Goal: Information Seeking & Learning: Learn about a topic

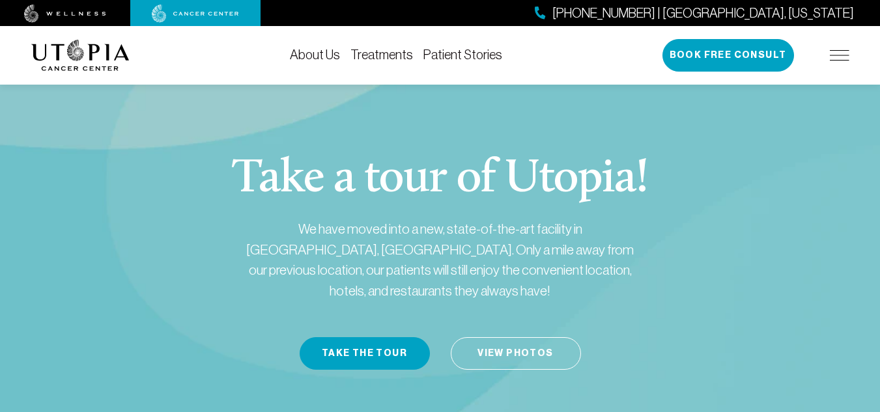
click at [469, 57] on link "Patient Stories" at bounding box center [462, 55] width 79 height 14
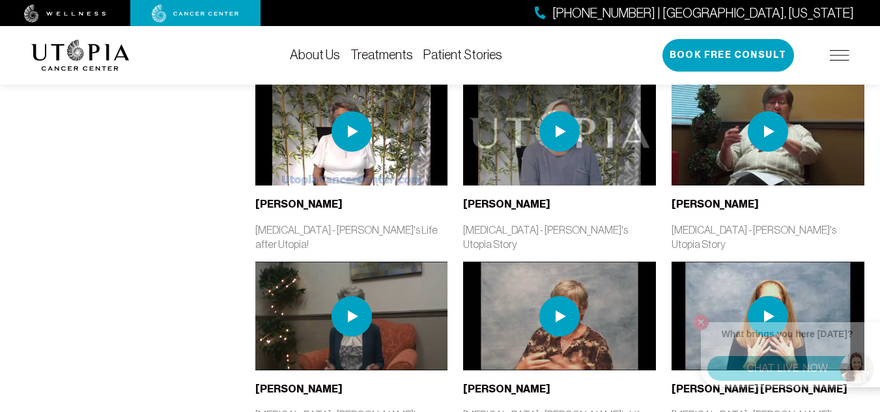
scroll to position [651, 0]
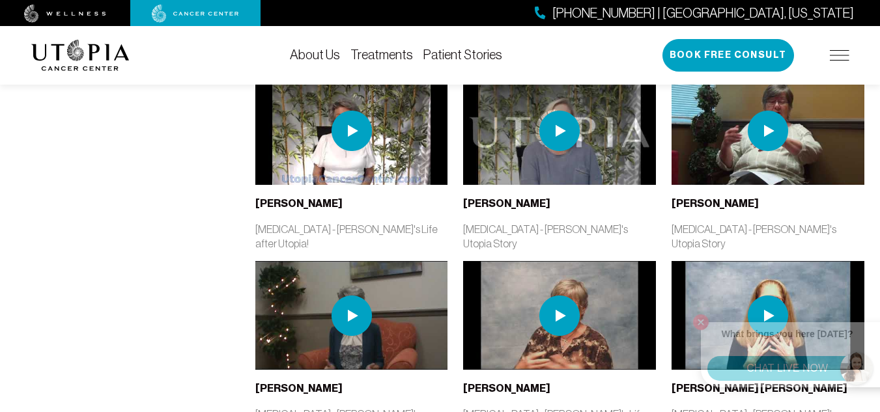
click at [775, 296] on img at bounding box center [767, 316] width 40 height 40
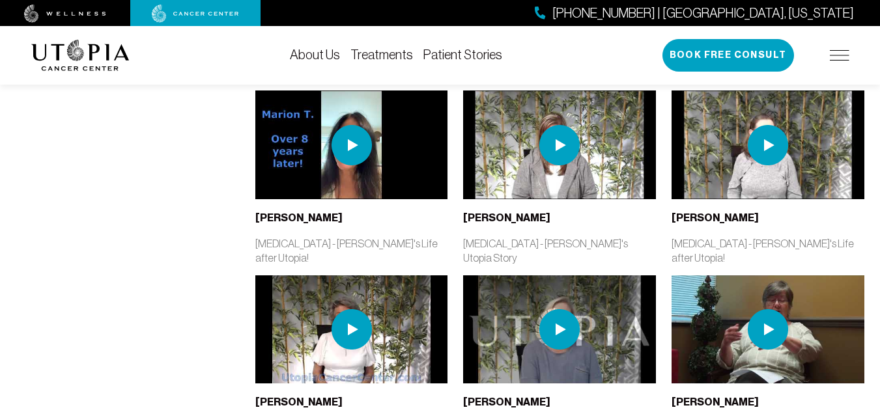
scroll to position [477, 0]
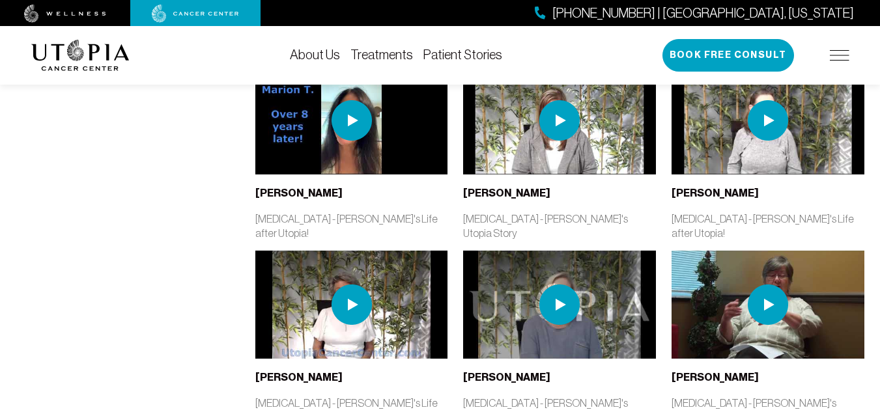
click at [350, 285] on img at bounding box center [351, 305] width 40 height 40
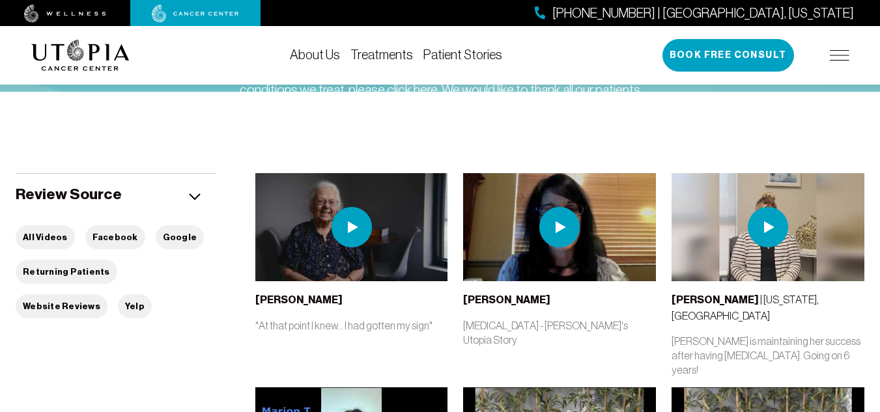
scroll to position [174, 0]
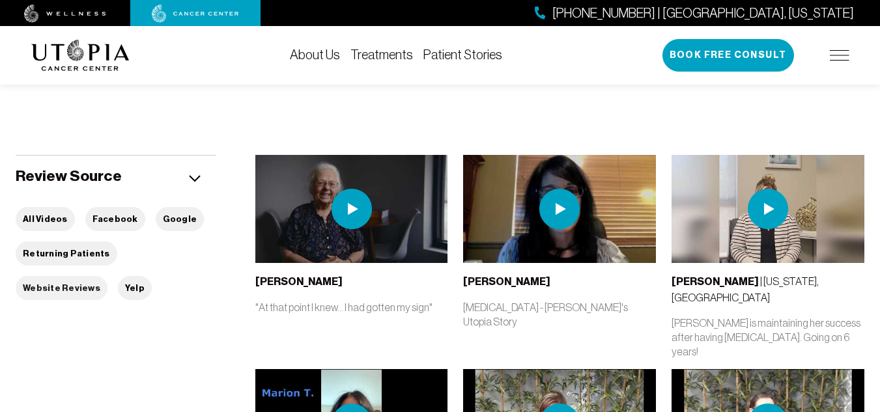
click at [107, 276] on button "Website Reviews" at bounding box center [62, 288] width 92 height 24
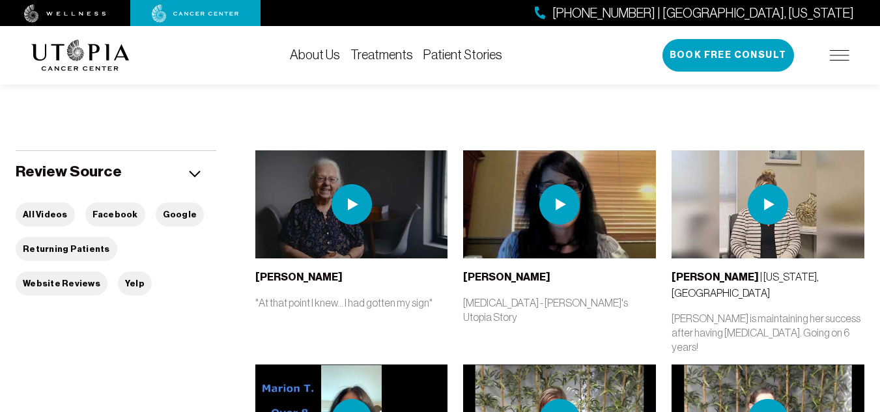
scroll to position [189, 0]
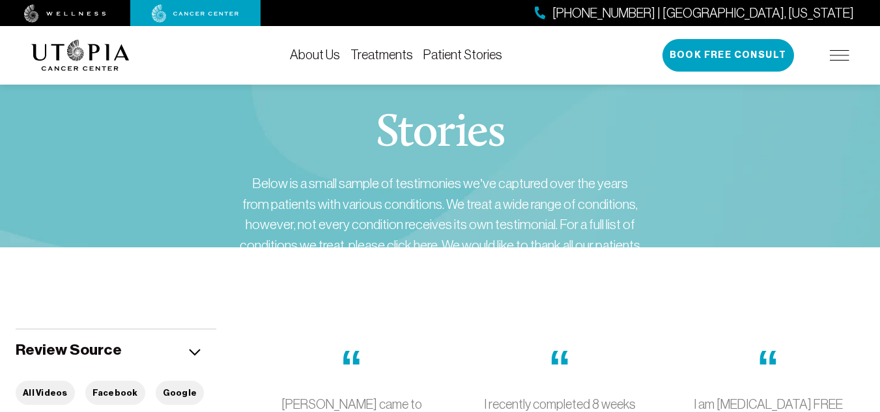
click at [88, 51] on img at bounding box center [80, 55] width 98 height 31
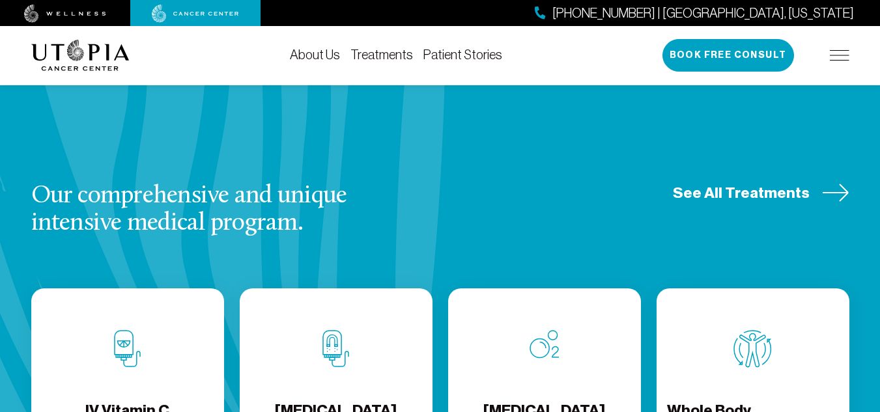
scroll to position [1606, 0]
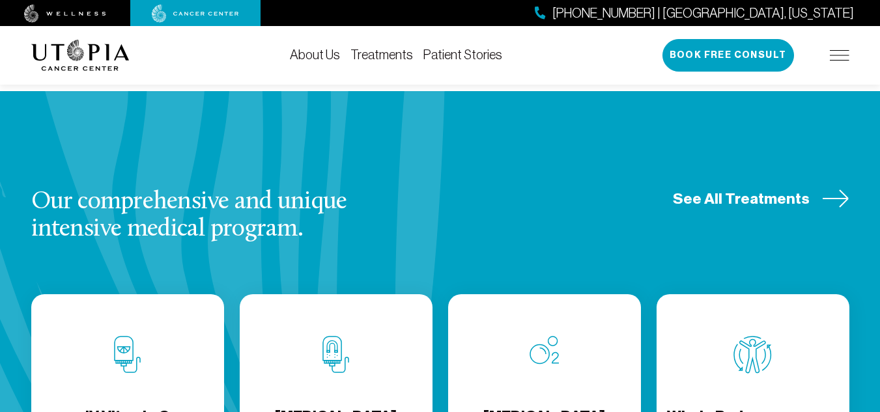
click at [156, 189] on h3 "Our comprehensive and unique intensive medical program." at bounding box center [223, 216] width 384 height 55
